Goal: Transaction & Acquisition: Purchase product/service

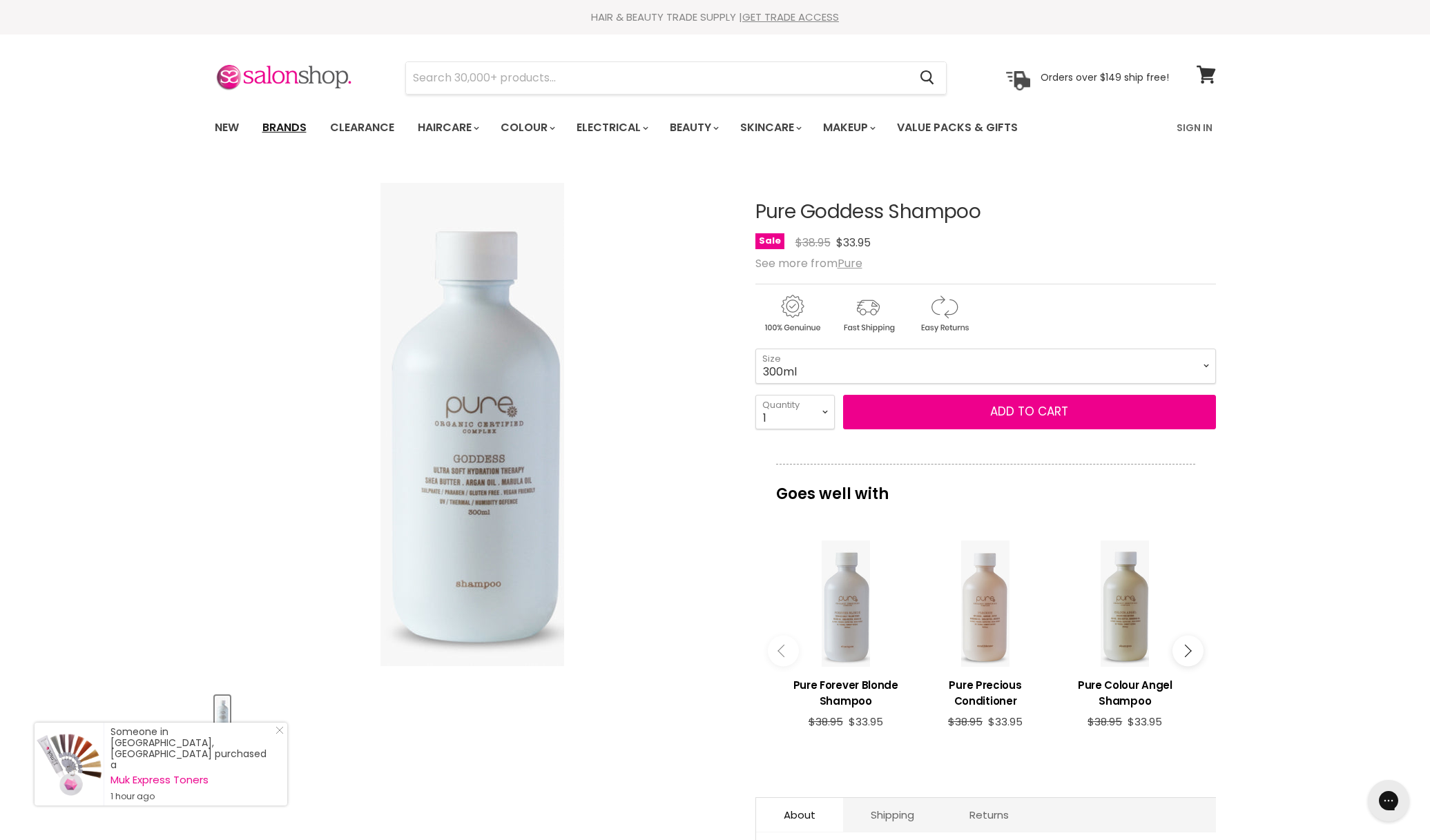
click at [294, 133] on link "Brands" at bounding box center [285, 128] width 65 height 29
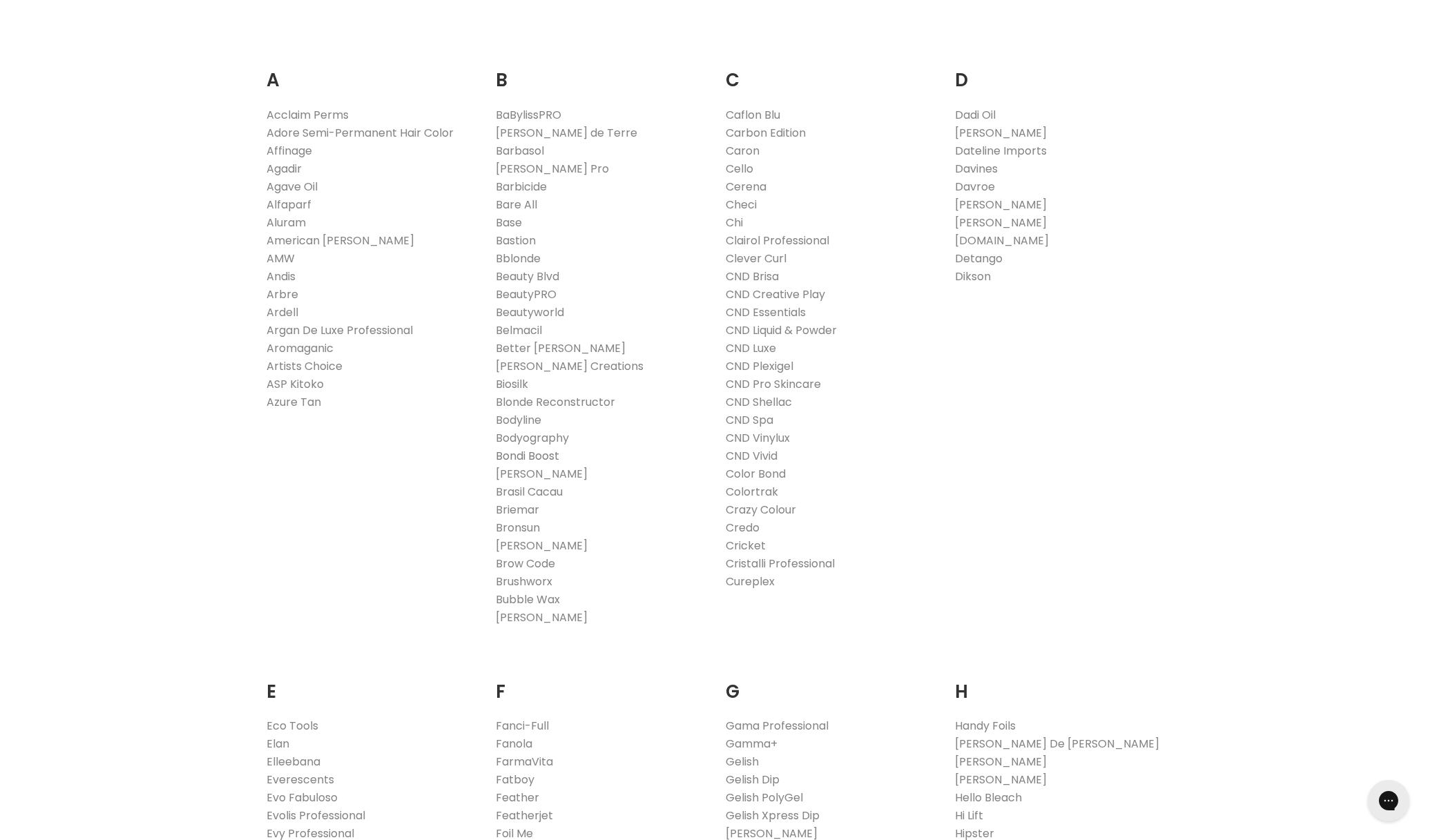
click at [518, 449] on link "Bondi Boost" at bounding box center [527, 456] width 64 height 16
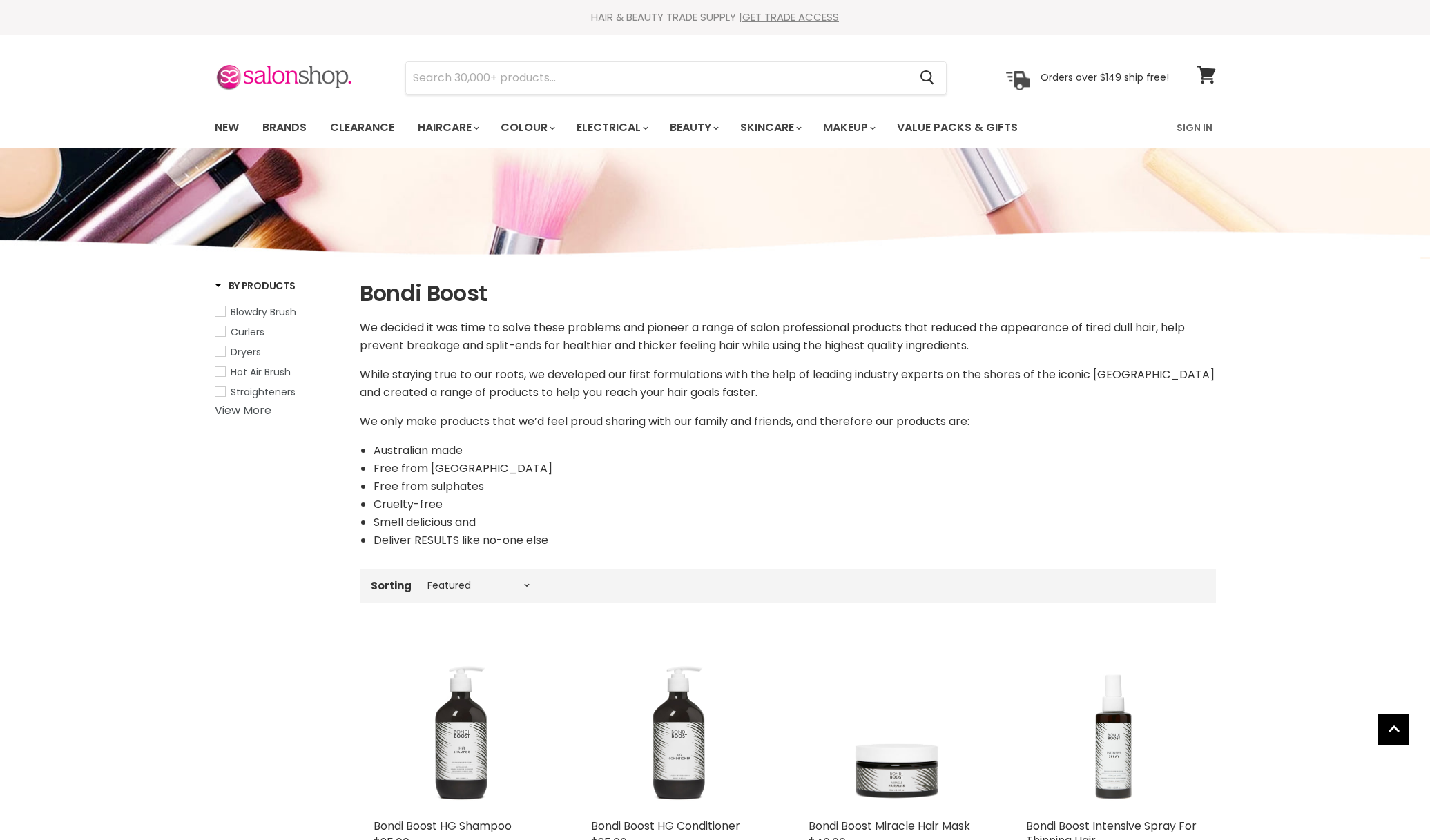
select select "manual"
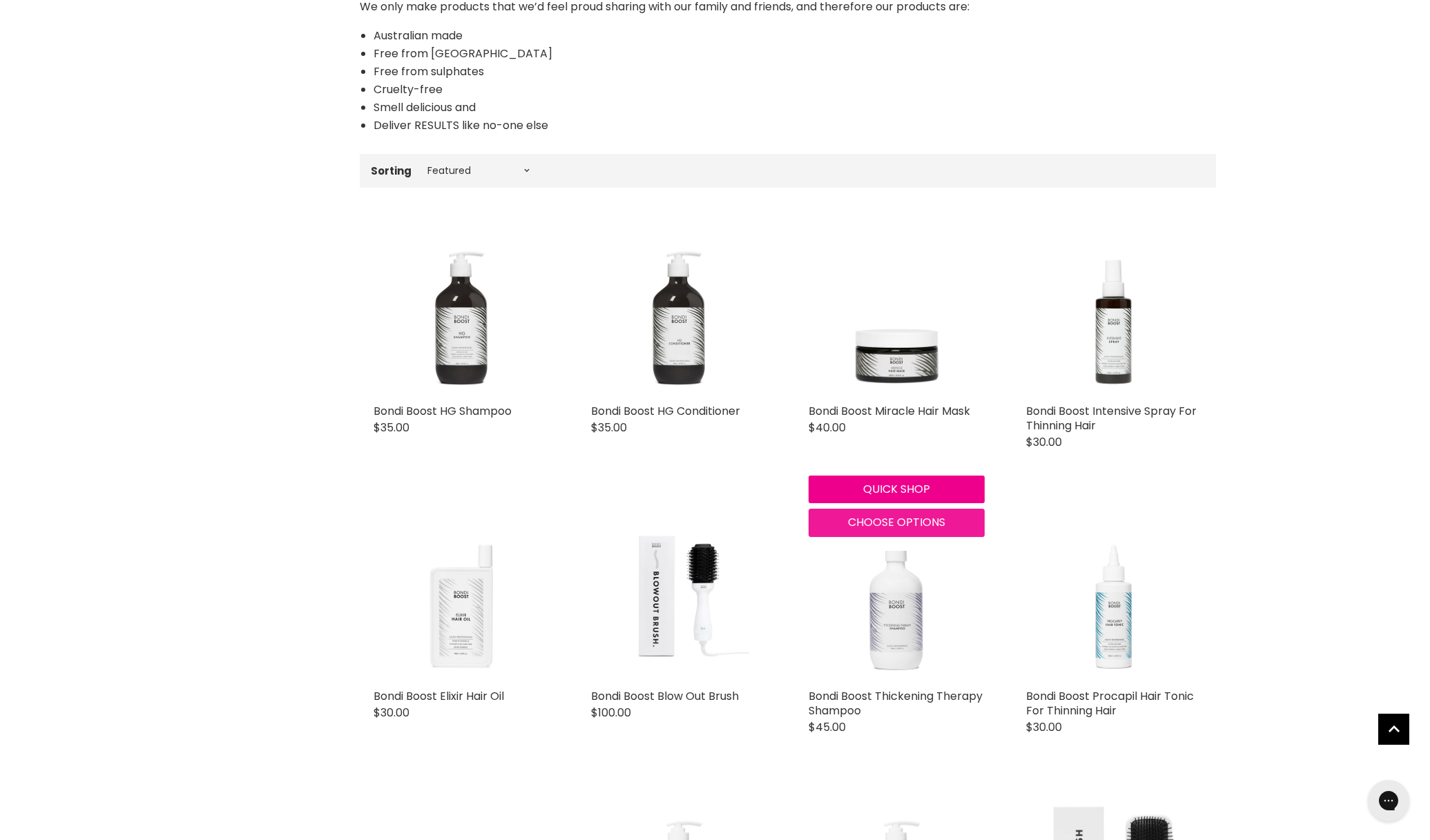
click at [865, 511] on button "Choose options" at bounding box center [896, 523] width 176 height 27
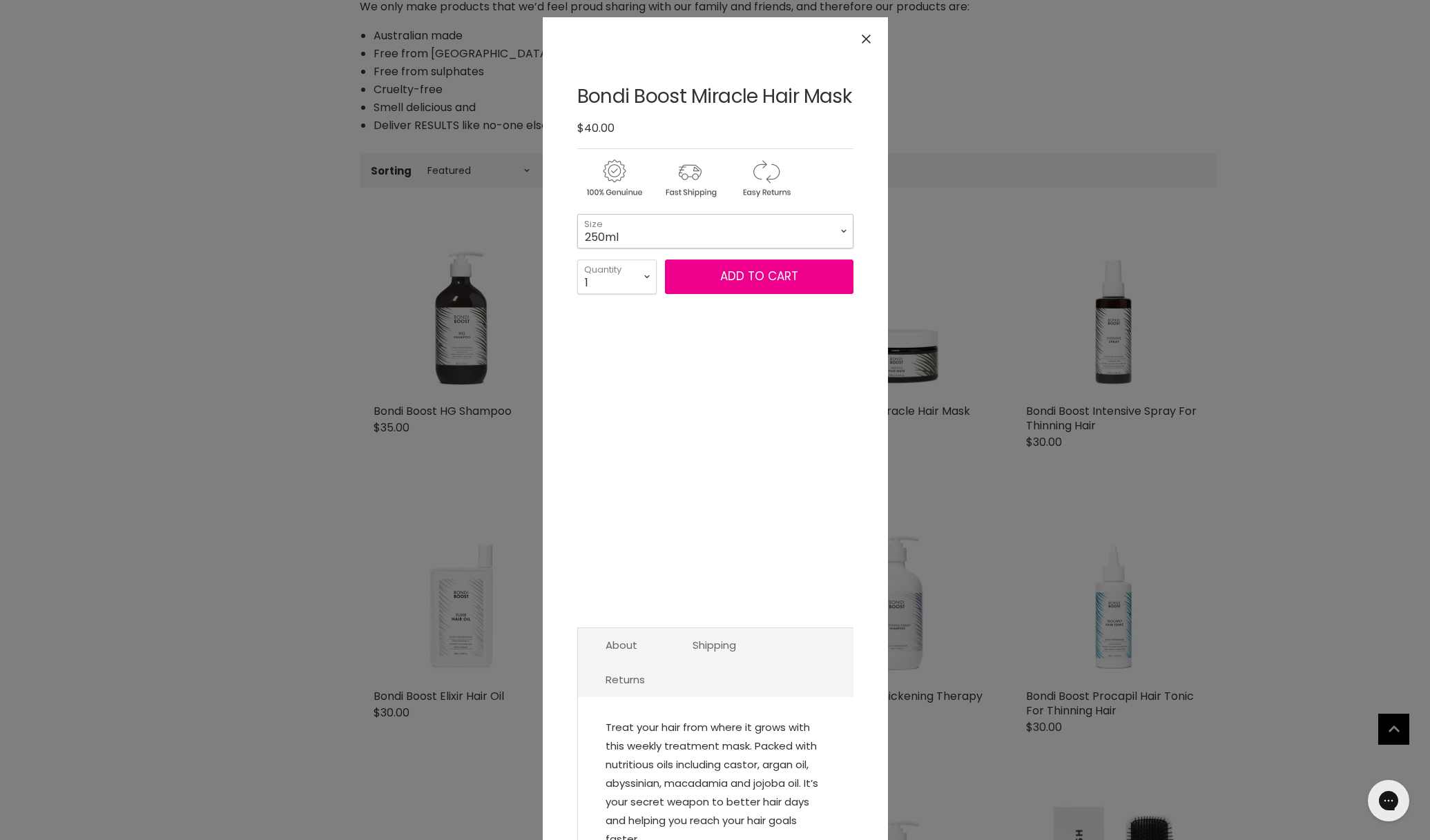
click at [626, 218] on select "250ml" at bounding box center [715, 231] width 276 height 34
click at [865, 36] on icon "Close" at bounding box center [866, 38] width 9 height 9
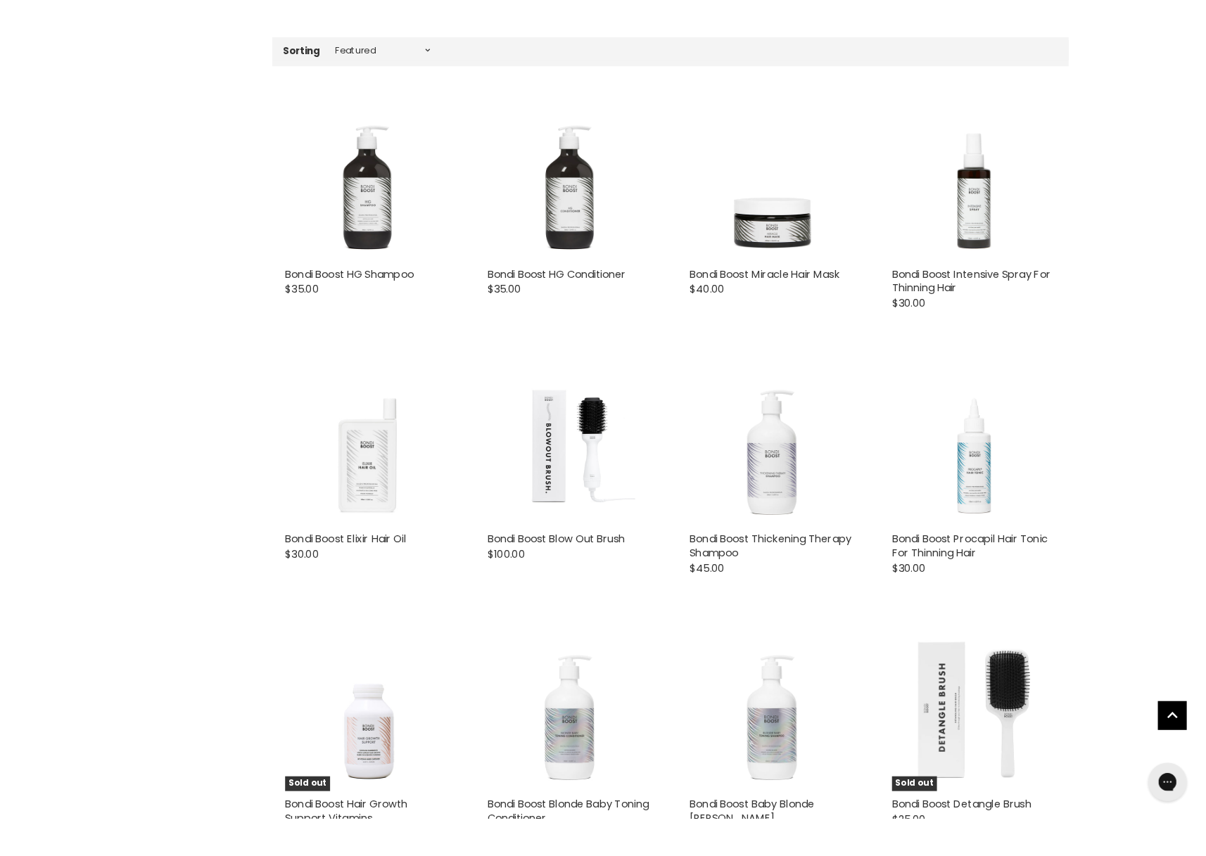
scroll to position [560, 0]
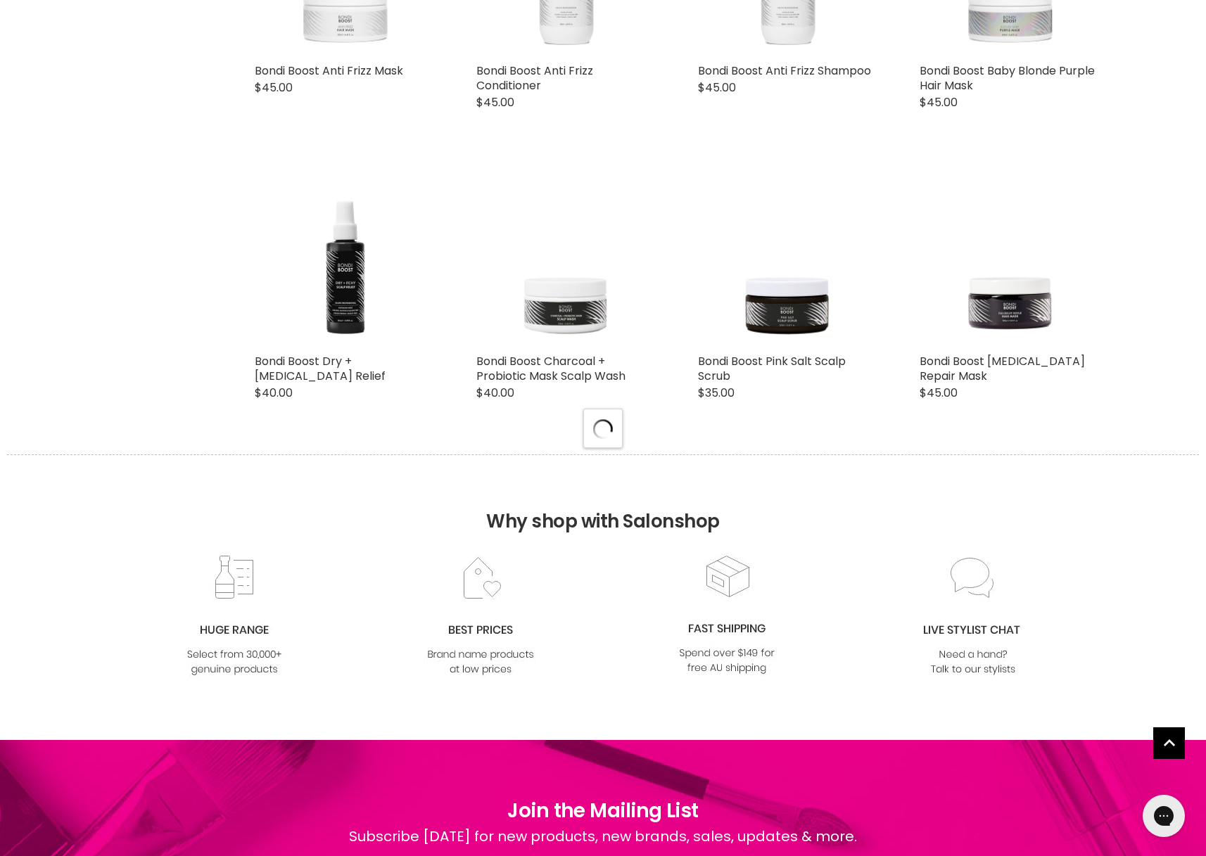
select select "manual"
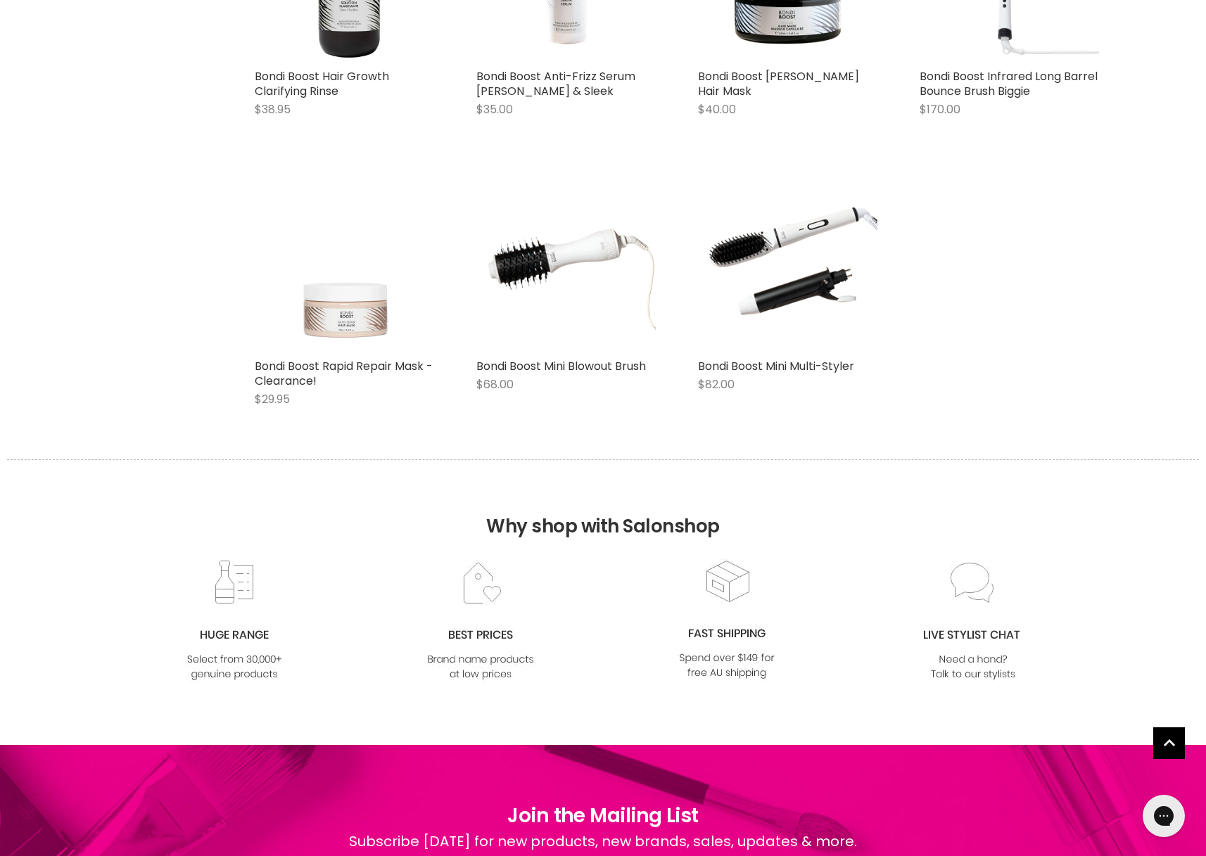
scroll to position [6579, 0]
